Goal: Transaction & Acquisition: Purchase product/service

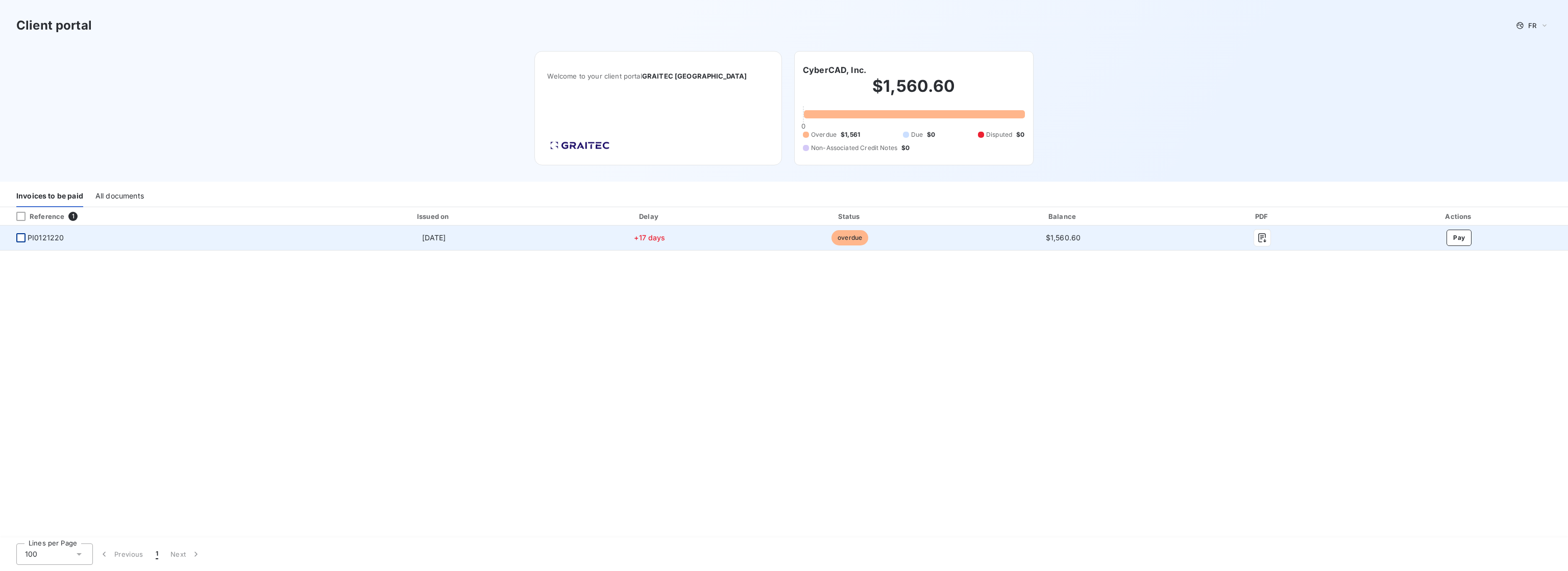
click at [20, 237] on div at bounding box center [21, 238] width 9 height 9
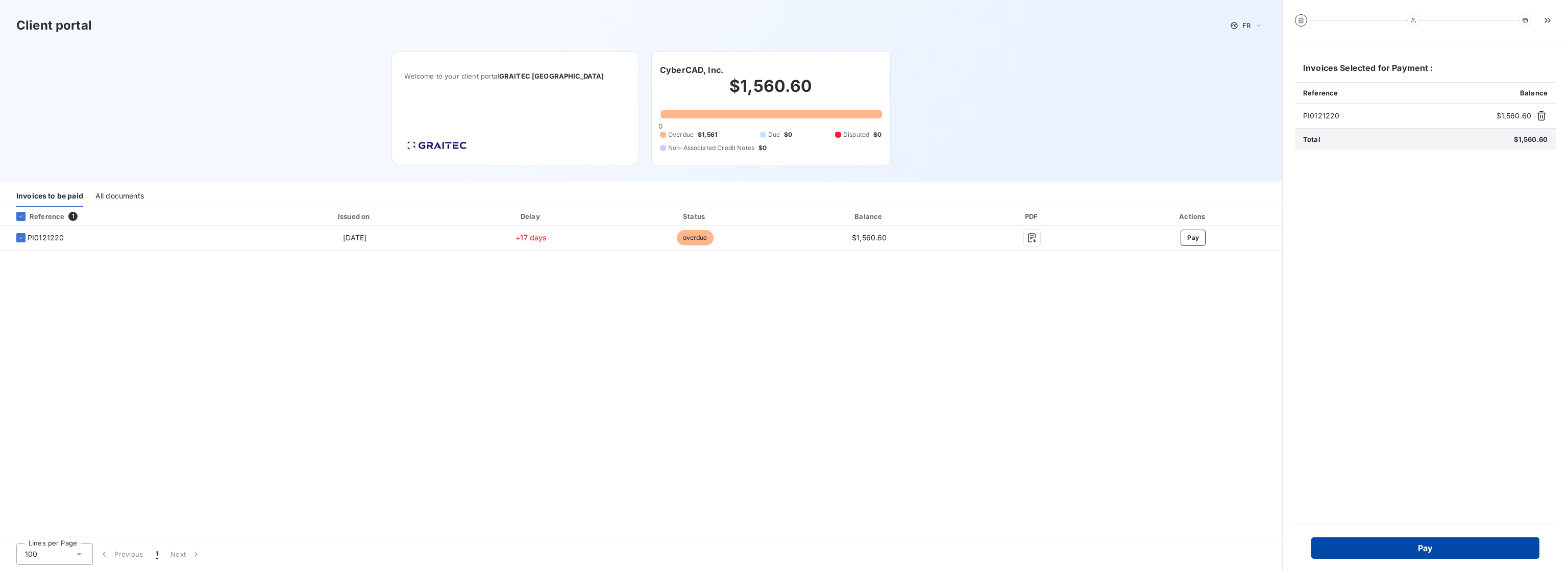
click at [1431, 548] on button "Pay" at bounding box center [1425, 547] width 228 height 21
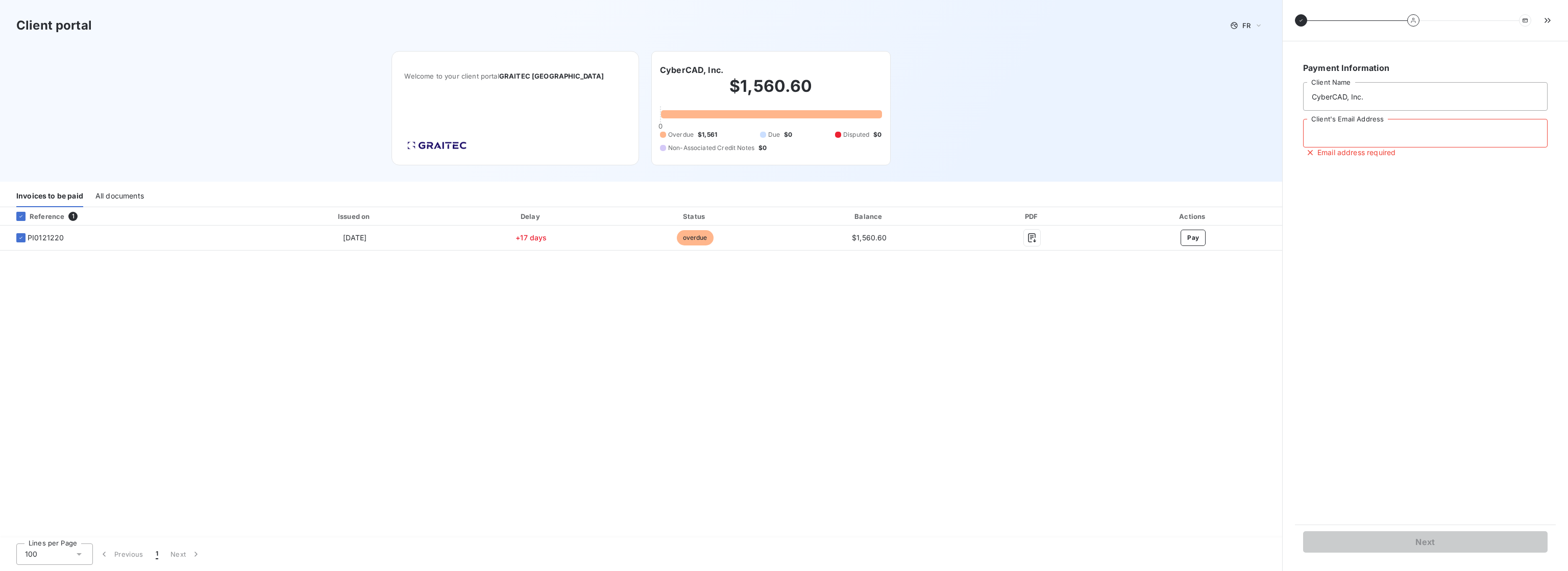
click at [1344, 131] on input "Client's Email Address" at bounding box center [1425, 133] width 244 height 29
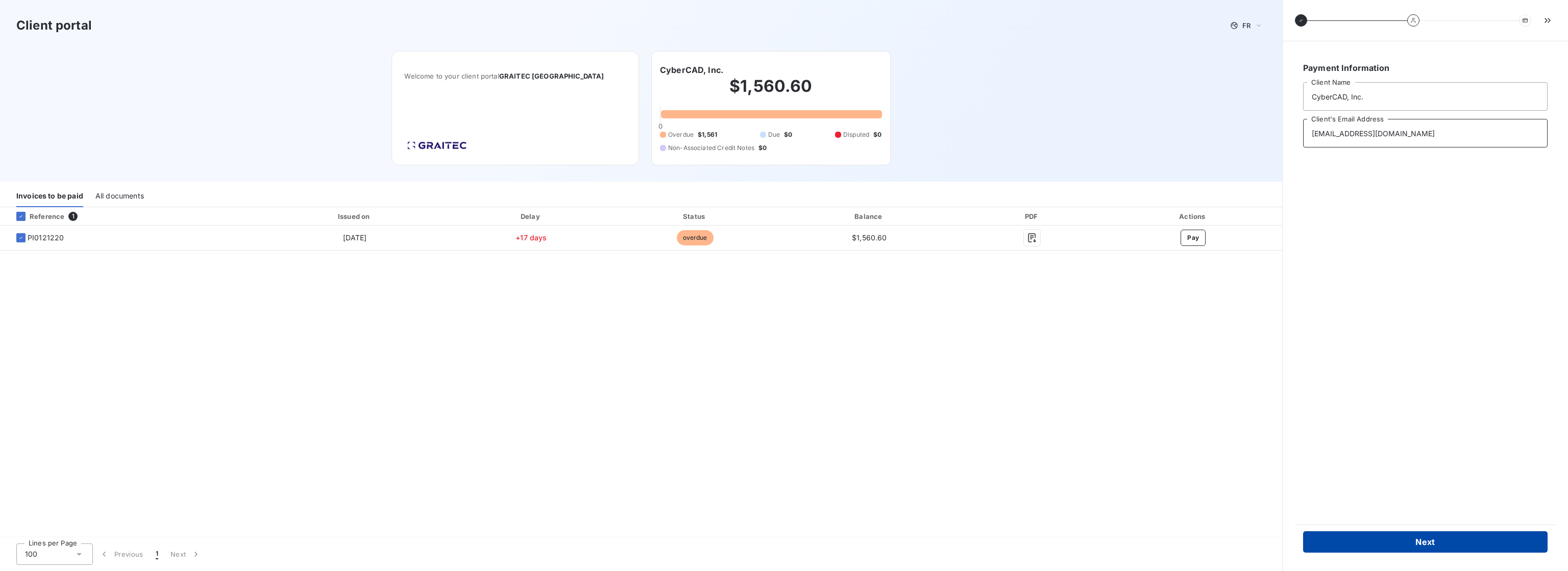
type input "[EMAIL_ADDRESS][DOMAIN_NAME]"
click at [1424, 535] on button "Next" at bounding box center [1425, 541] width 244 height 21
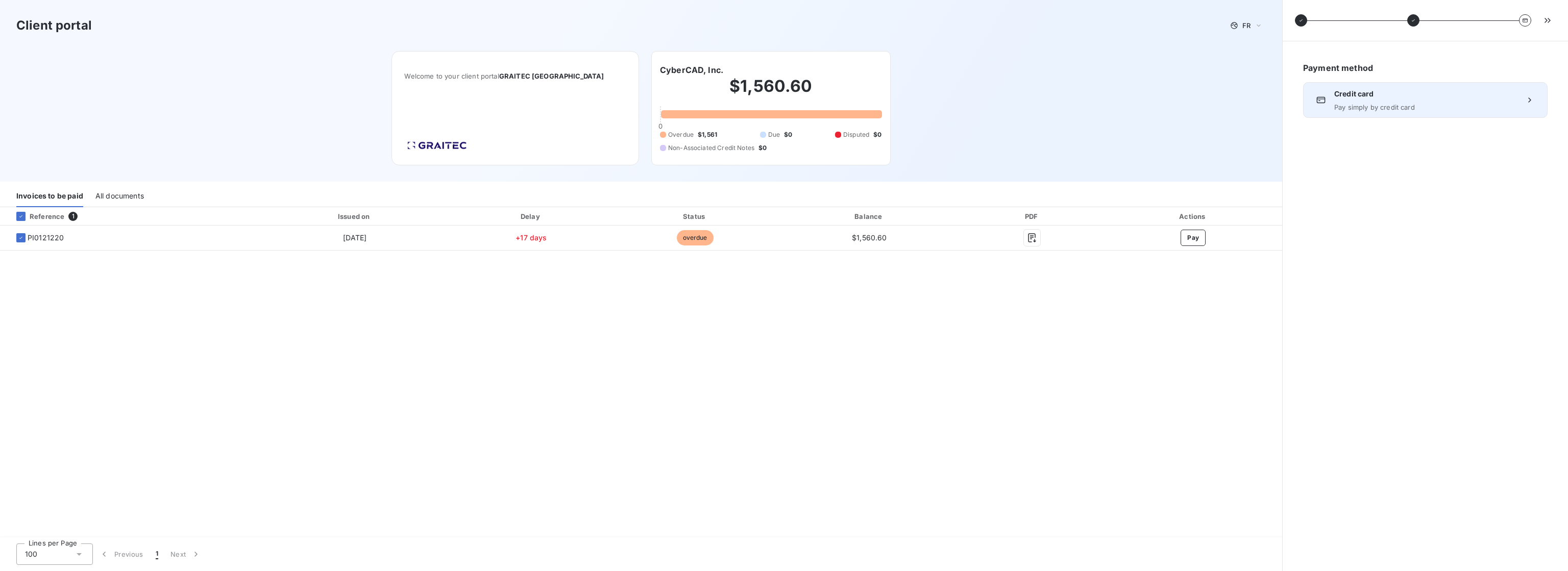
click at [1479, 98] on span "Credit card" at bounding box center [1425, 93] width 182 height 10
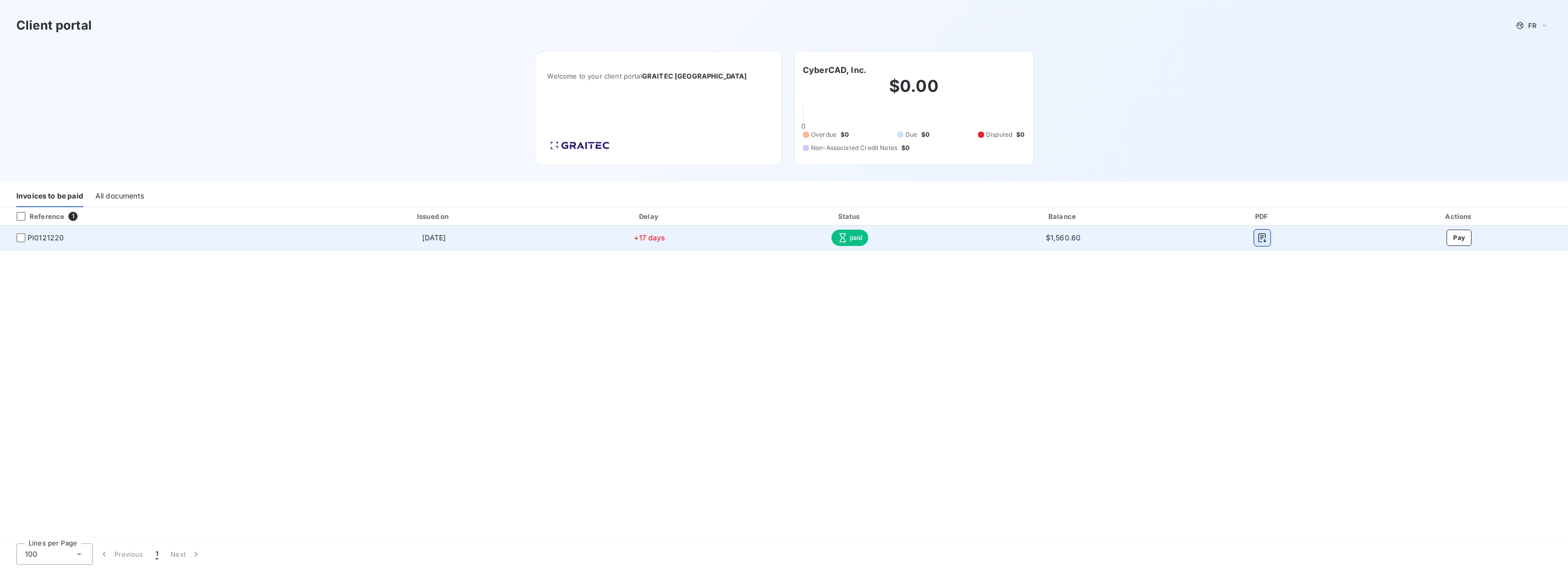
click at [1266, 243] on button "button" at bounding box center [1262, 238] width 16 height 16
